Goal: Information Seeking & Learning: Learn about a topic

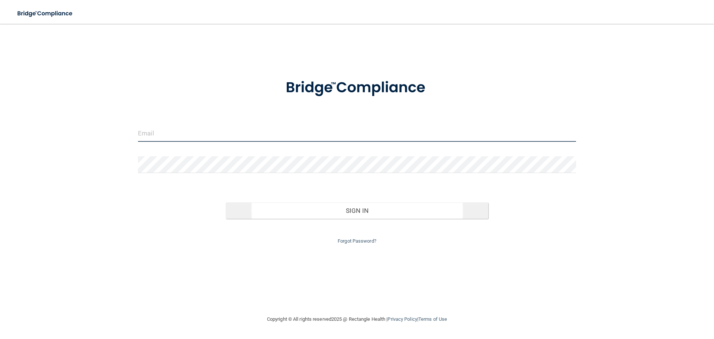
type input "[EMAIL_ADDRESS][DOMAIN_NAME]"
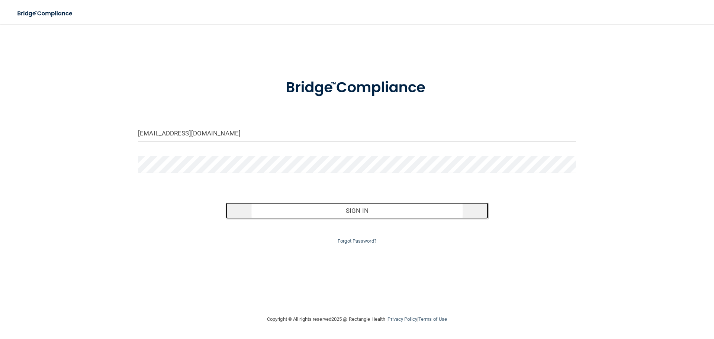
click at [370, 214] on button "Sign In" at bounding box center [357, 210] width 263 height 16
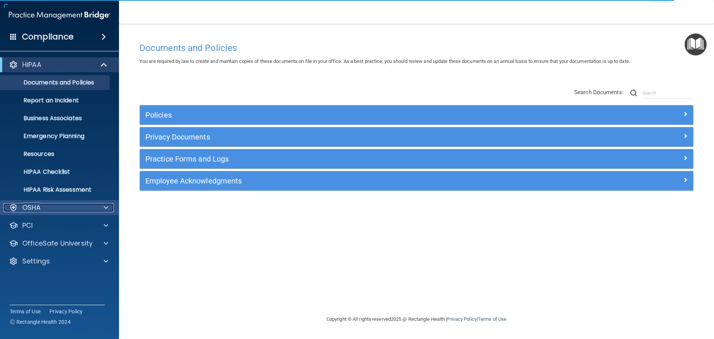
click at [33, 208] on p "OSHA" at bounding box center [31, 207] width 19 height 9
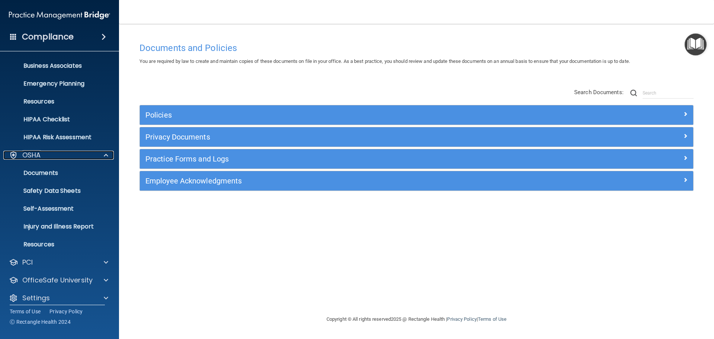
scroll to position [59, 0]
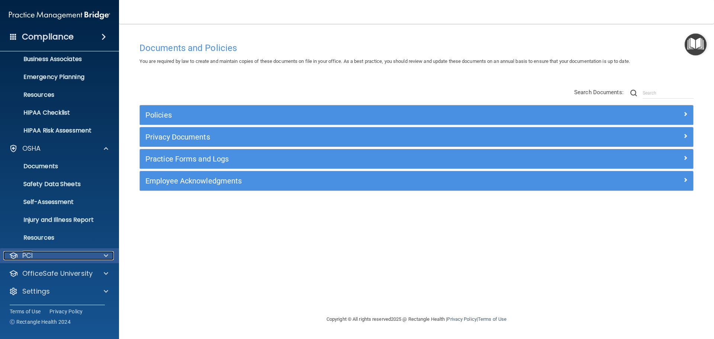
click at [42, 254] on div "PCI" at bounding box center [49, 255] width 92 height 9
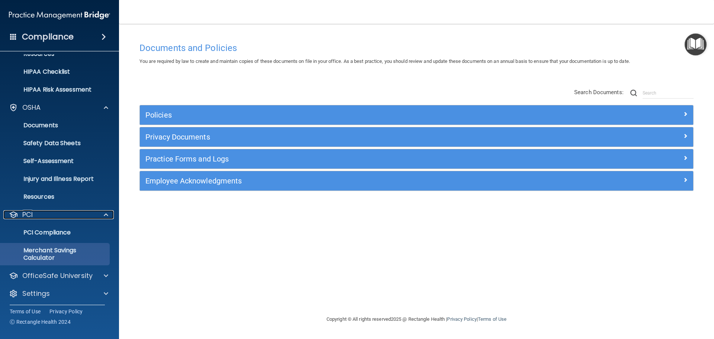
scroll to position [102, 0]
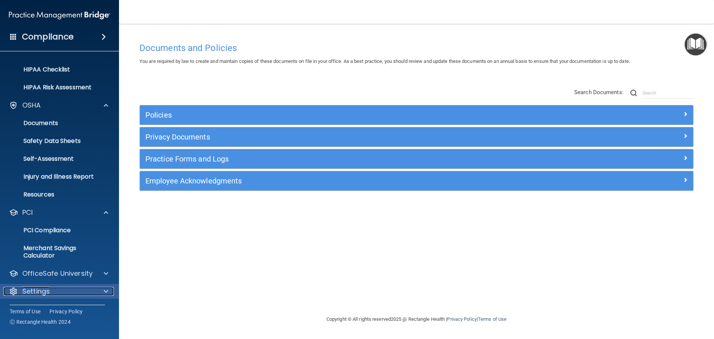
click at [28, 291] on p "Settings" at bounding box center [36, 291] width 28 height 9
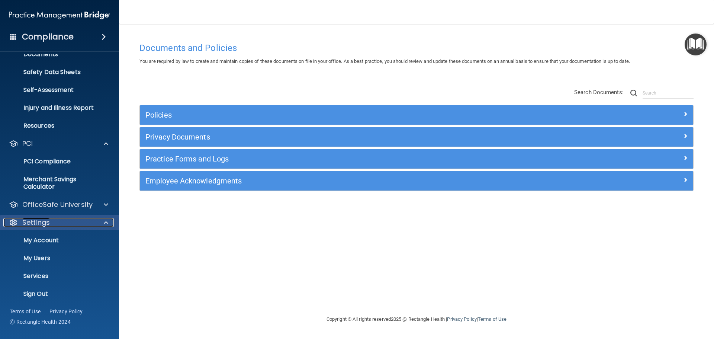
scroll to position [174, 0]
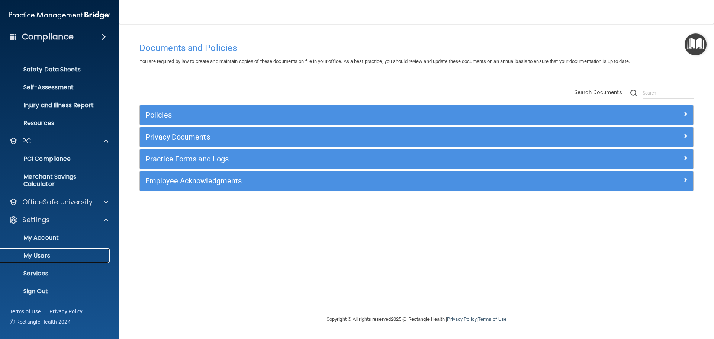
click at [54, 257] on p "My Users" at bounding box center [56, 255] width 102 height 7
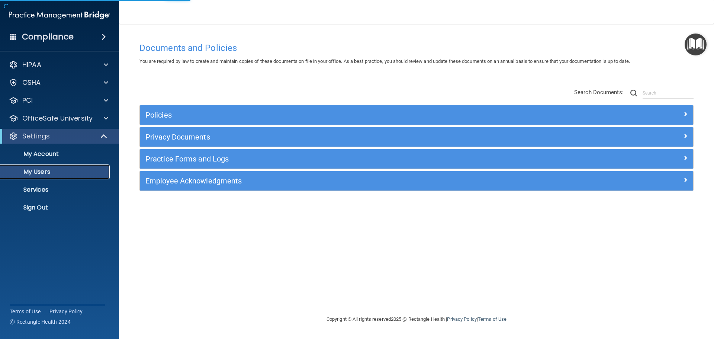
select select "20"
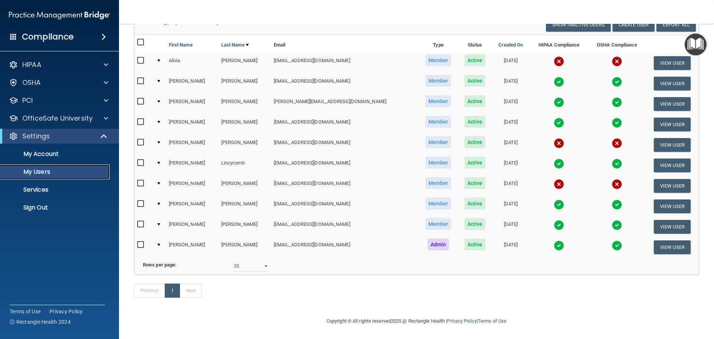
scroll to position [72, 0]
click at [662, 220] on button "View User" at bounding box center [672, 227] width 37 height 14
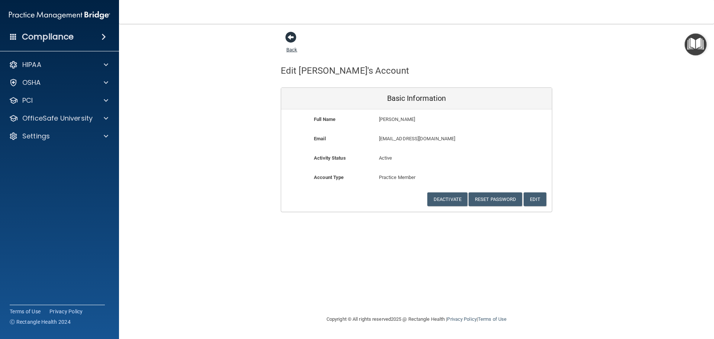
click at [288, 38] on span at bounding box center [290, 37] width 11 height 11
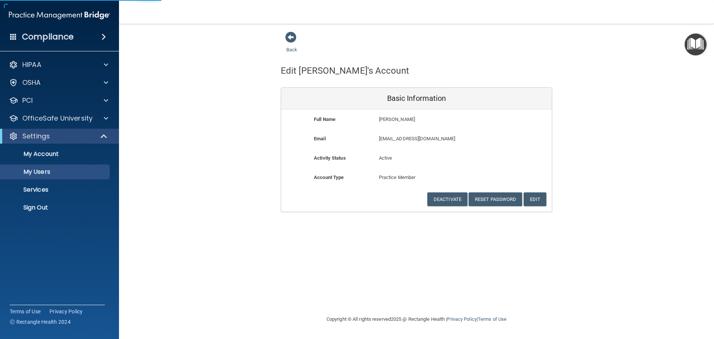
select select "20"
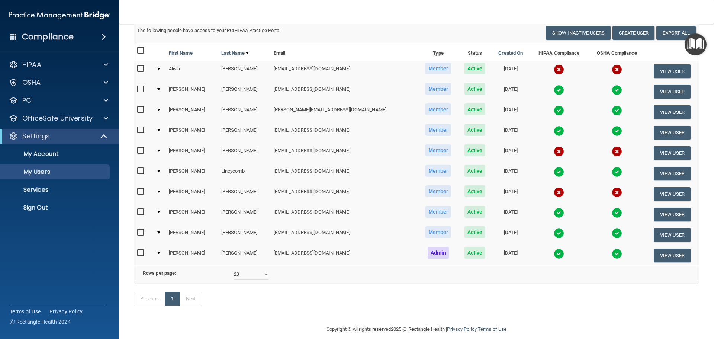
scroll to position [72, 0]
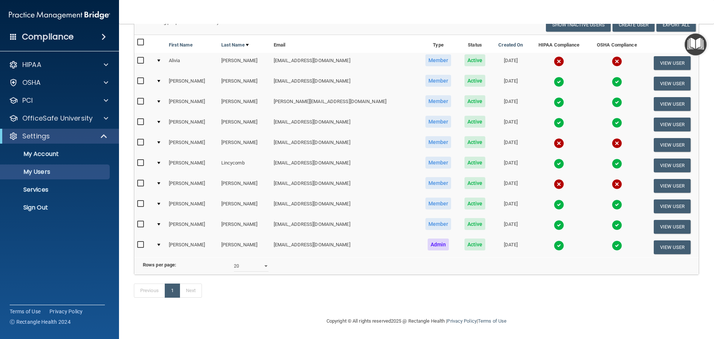
click at [102, 36] on span at bounding box center [104, 36] width 4 height 9
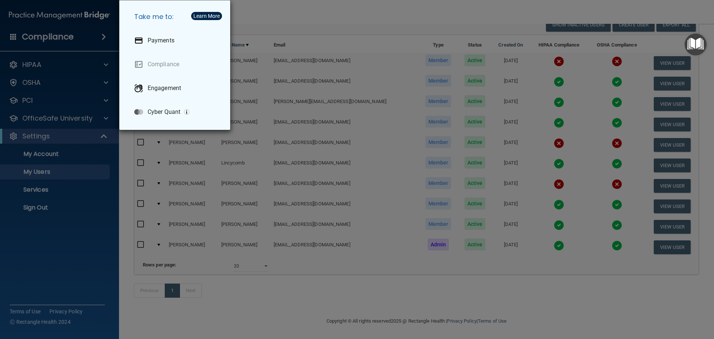
click at [101, 36] on div "Take me to: Payments Compliance Engagement Cyber Quant" at bounding box center [357, 169] width 714 height 339
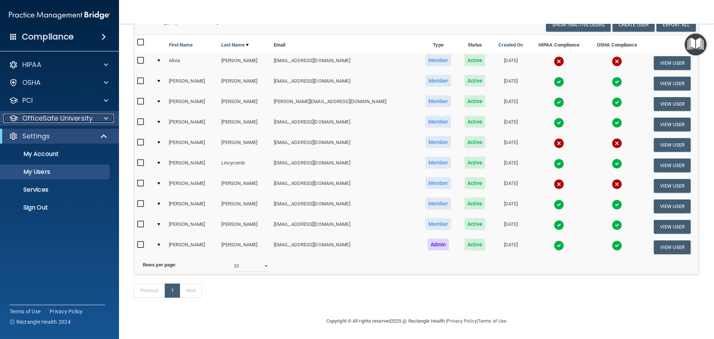
click at [106, 115] on span at bounding box center [106, 118] width 4 height 9
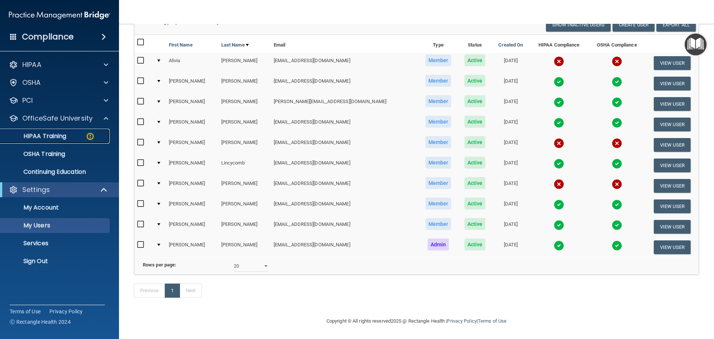
click at [49, 136] on p "HIPAA Training" at bounding box center [35, 135] width 61 height 7
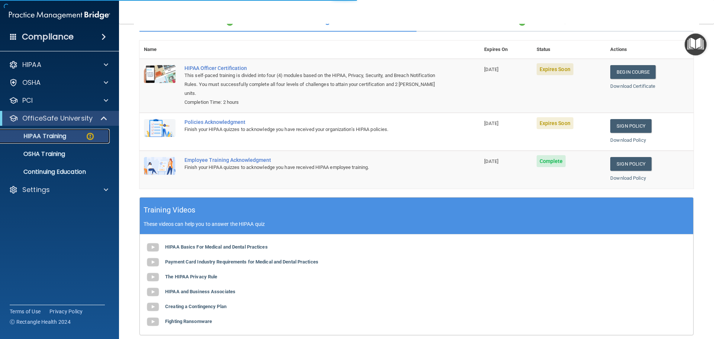
scroll to position [162, 0]
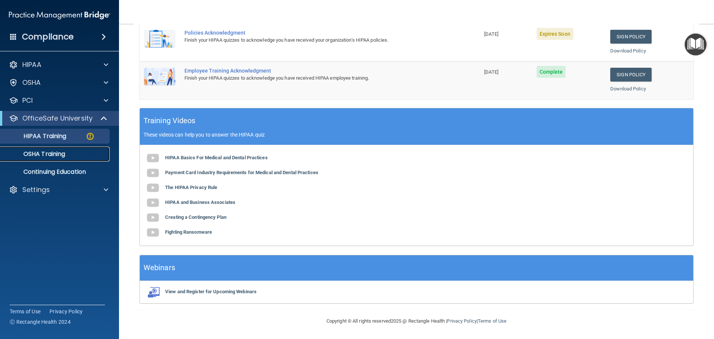
click at [55, 153] on p "OSHA Training" at bounding box center [35, 153] width 60 height 7
